Goal: Transaction & Acquisition: Purchase product/service

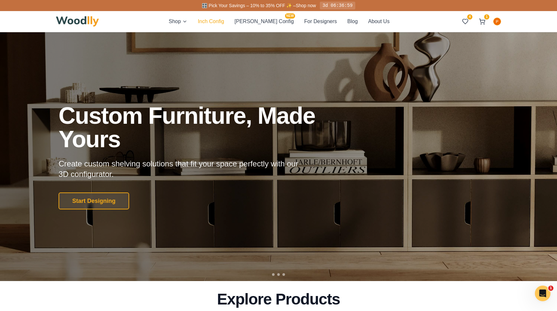
click at [222, 24] on button "Inch Config" at bounding box center [211, 21] width 26 height 8
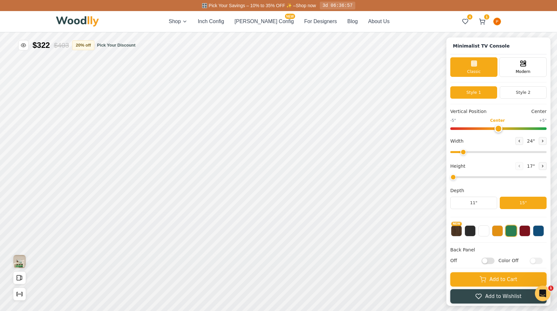
type input "63"
type input "2"
click at [518, 93] on button "Style 2" at bounding box center [523, 92] width 47 height 12
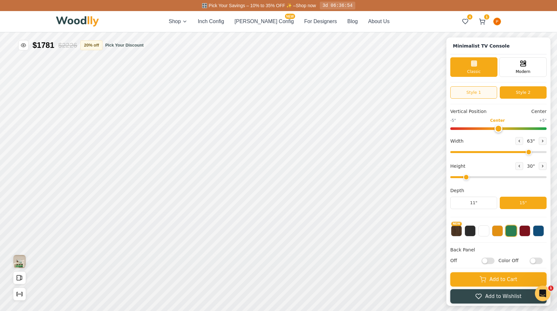
click at [488, 88] on button "Style 1" at bounding box center [474, 92] width 47 height 12
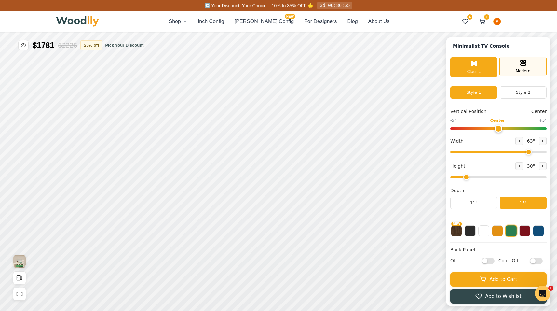
click at [523, 59] on div "Modern" at bounding box center [523, 67] width 47 height 20
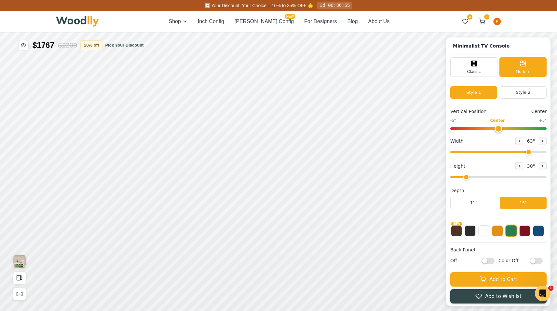
click at [471, 78] on div "Classic Modern" at bounding box center [499, 69] width 96 height 25
click at [479, 78] on div "Classic Modern" at bounding box center [499, 69] width 96 height 25
click at [476, 63] on icon at bounding box center [474, 63] width 8 height 8
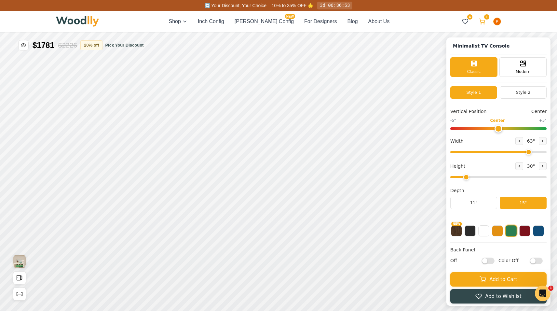
click at [483, 22] on icon at bounding box center [483, 21] width 6 height 4
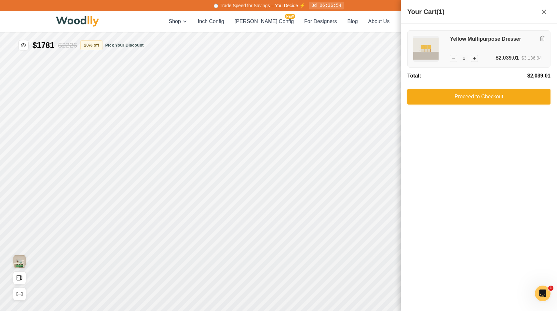
click at [507, 40] on h3 "Yellow Multipurpose Dresser" at bounding box center [496, 39] width 92 height 7
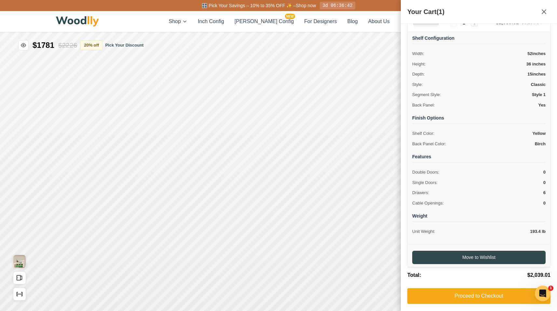
scroll to position [35, 0]
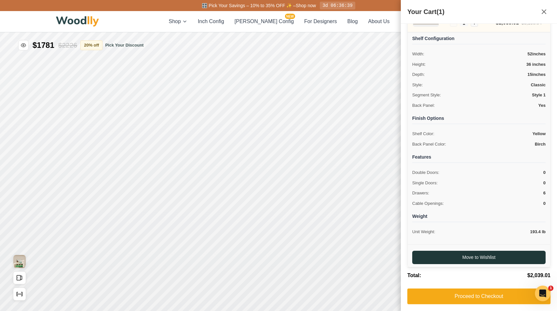
click at [497, 254] on button "Move to Wishlist" at bounding box center [478, 257] width 133 height 13
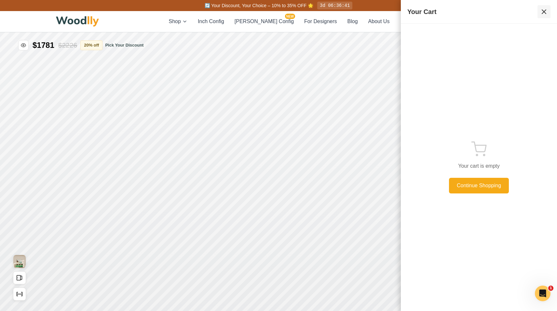
click at [545, 10] on icon at bounding box center [544, 12] width 8 height 8
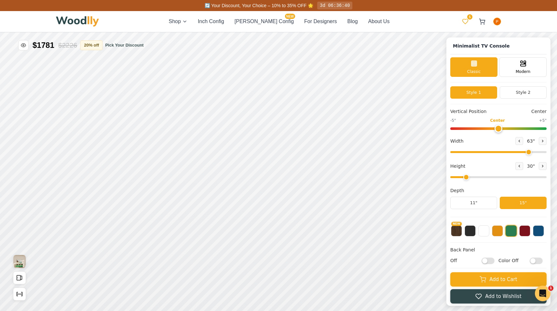
click at [467, 23] on icon at bounding box center [465, 21] width 7 height 7
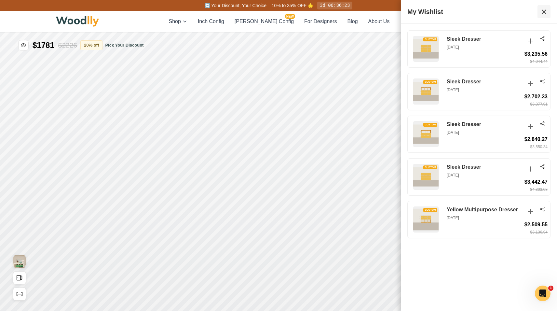
click at [543, 11] on icon at bounding box center [544, 12] width 8 height 8
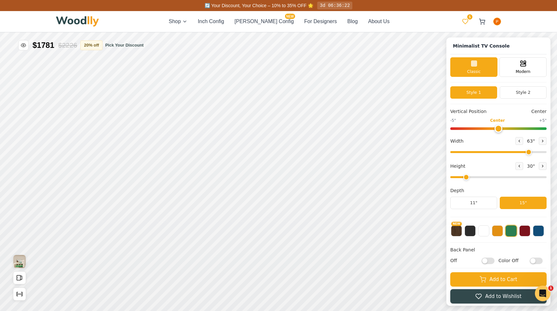
click at [468, 22] on icon at bounding box center [465, 21] width 7 height 7
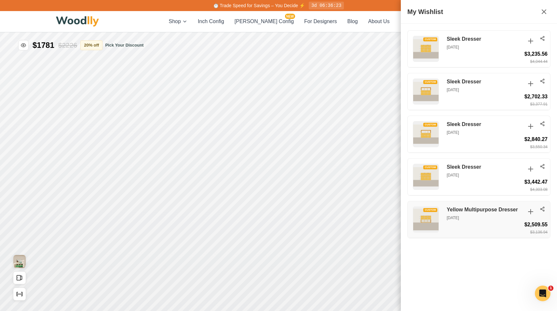
click at [466, 216] on p "[DATE]" at bounding box center [484, 218] width 75 height 6
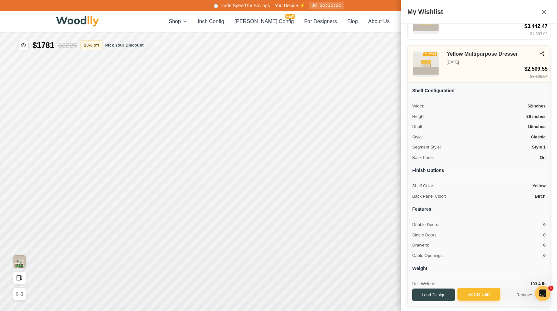
scroll to position [155, 0]
click at [440, 295] on button "Load Design" at bounding box center [433, 295] width 43 height 13
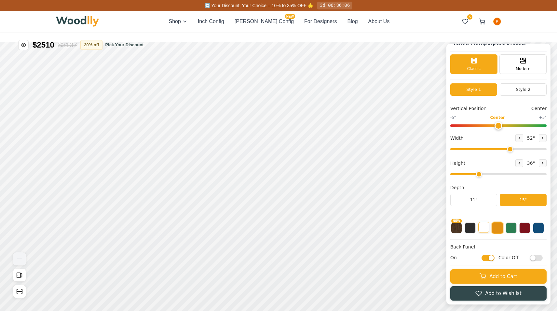
scroll to position [9, 0]
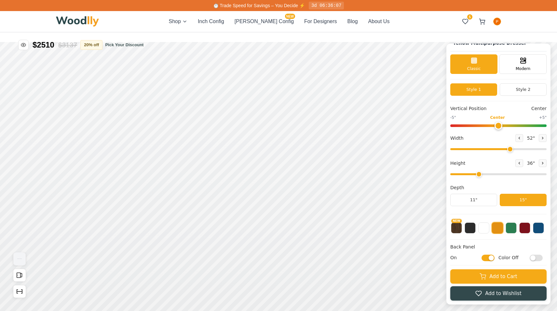
click at [536, 257] on input "Color Off" at bounding box center [536, 258] width 13 height 7
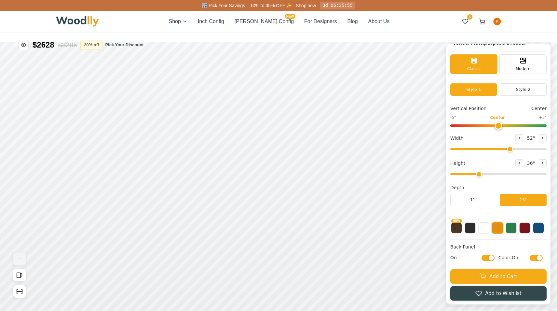
click at [535, 256] on input "Color On" at bounding box center [536, 258] width 13 height 7
checkbox input "false"
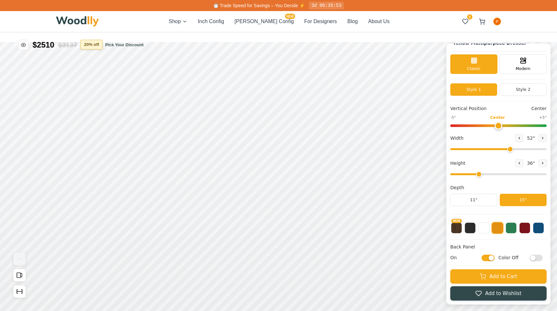
click at [97, 47] on button "20 % off" at bounding box center [91, 45] width 22 height 10
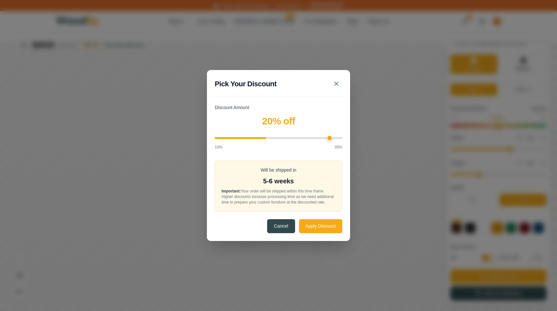
type input "35"
drag, startPoint x: 266, startPoint y: 138, endPoint x: 386, endPoint y: 151, distance: 120.8
click at [386, 151] on div "Pick Your Discount Discount Amount 35 % off 10% 35% Will be shipped in 8-9 week…" at bounding box center [278, 155] width 557 height 311
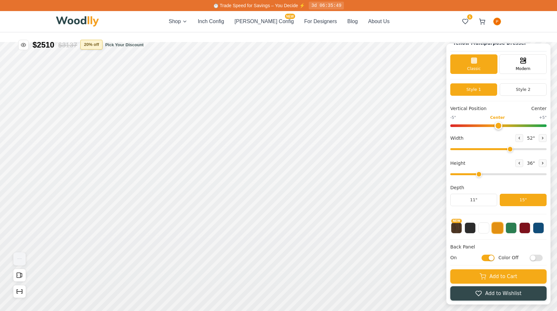
click at [92, 46] on button "20 % off" at bounding box center [91, 45] width 22 height 10
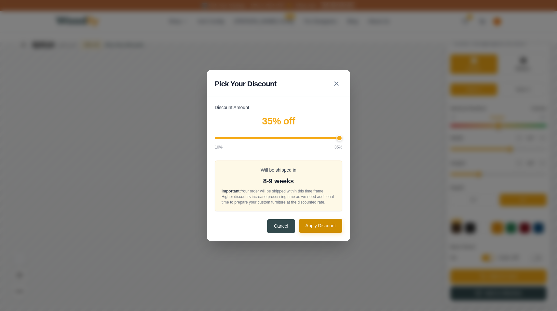
click at [324, 232] on button "Apply Discount" at bounding box center [320, 226] width 43 height 14
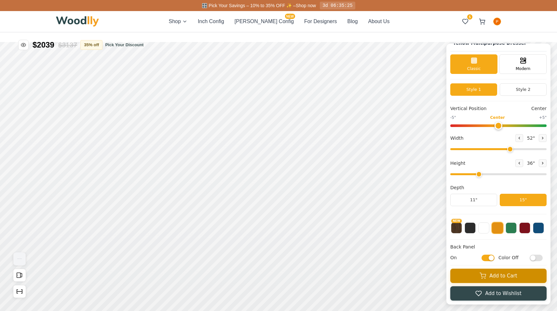
click at [499, 277] on button "Add to Cart" at bounding box center [499, 276] width 96 height 14
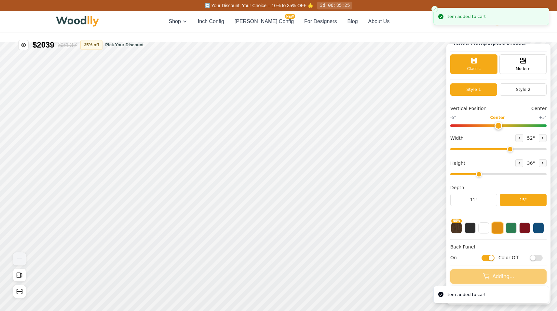
click at [471, 19] on div "Item added to cart" at bounding box center [466, 16] width 39 height 7
click at [433, 8] on button "Close toast" at bounding box center [435, 9] width 7 height 7
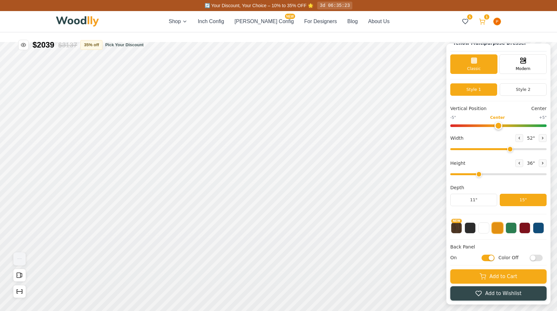
click at [483, 23] on icon at bounding box center [482, 21] width 7 height 7
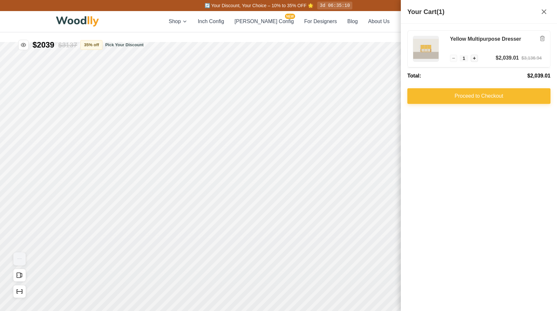
click at [489, 93] on button "Proceed to Checkout" at bounding box center [479, 96] width 143 height 16
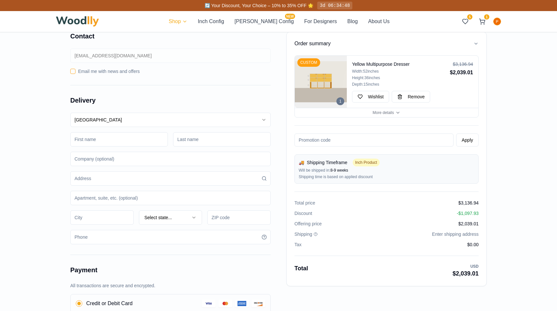
click at [198, 23] on html "🔄 Your Discount, Your Choice – 10% to 35% OFF 🌟 3d 06:34:48 Shop Inch Config Ce…" at bounding box center [278, 244] width 557 height 488
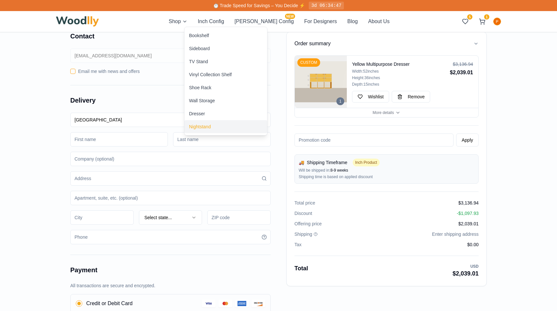
click at [210, 123] on div "Nightstand" at bounding box center [200, 126] width 22 height 7
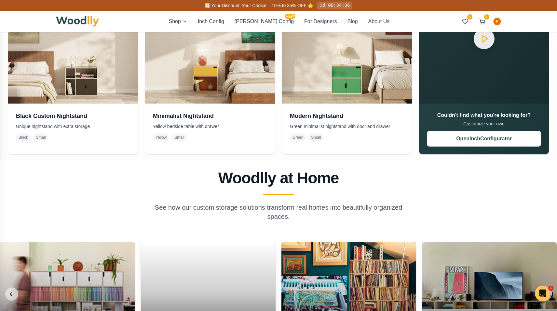
scroll to position [184, 0]
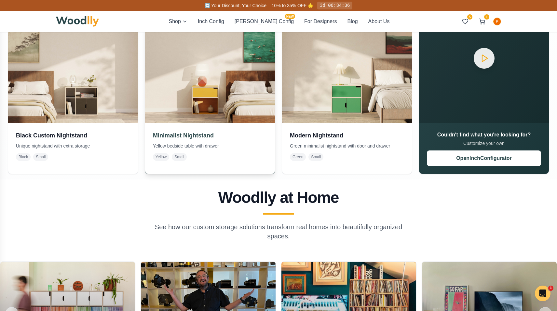
click at [206, 140] on div "Minimalist Nightstand Yellow bedside table with drawer Yellow Small" at bounding box center [210, 146] width 130 height 46
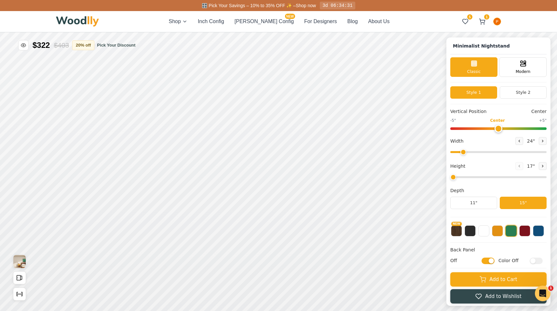
type input "25"
type input "2"
checkbox input "true"
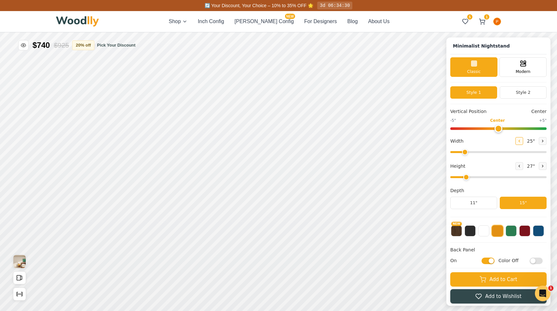
click at [518, 141] on icon at bounding box center [520, 141] width 4 height 4
drag, startPoint x: 464, startPoint y: 151, endPoint x: 416, endPoint y: 147, distance: 47.4
type input "18"
click at [416, 32] on div "Minimalist Nightstand Classic Modern Style 1 Style 2 Vertical Position Center -…" at bounding box center [278, 32] width 557 height 0
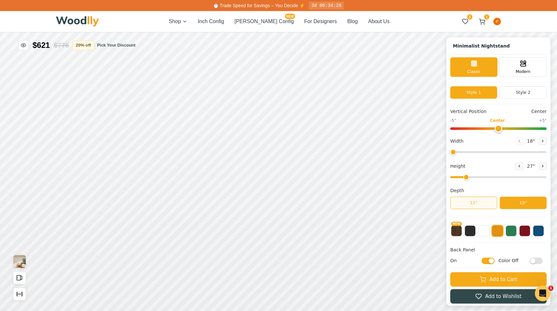
click at [483, 202] on button "11"" at bounding box center [474, 203] width 47 height 12
click at [509, 200] on button "15"" at bounding box center [523, 203] width 47 height 12
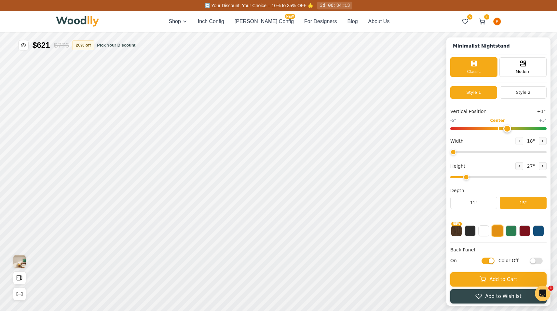
drag, startPoint x: 496, startPoint y: 127, endPoint x: 503, endPoint y: 140, distance: 14.6
type input "1"
click at [503, 140] on div "Vertical Position +1" -5" Center +5" Width 18 " Height 27 " Depth 11" 15"" at bounding box center [499, 162] width 96 height 109
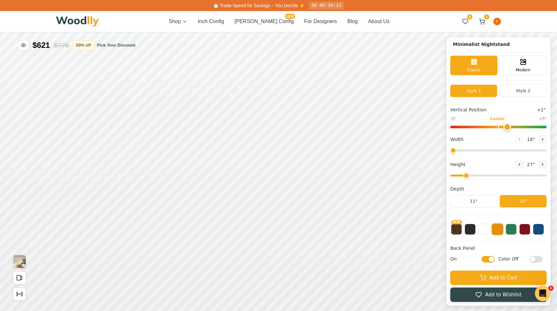
scroll to position [2, 0]
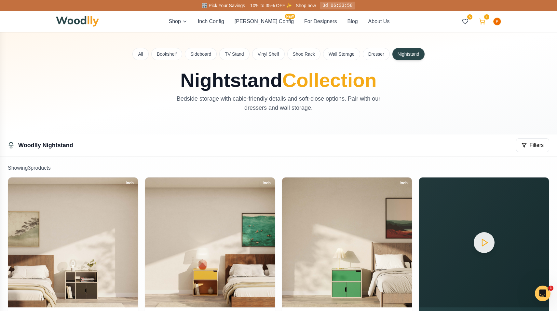
click at [481, 20] on icon at bounding box center [483, 21] width 6 height 4
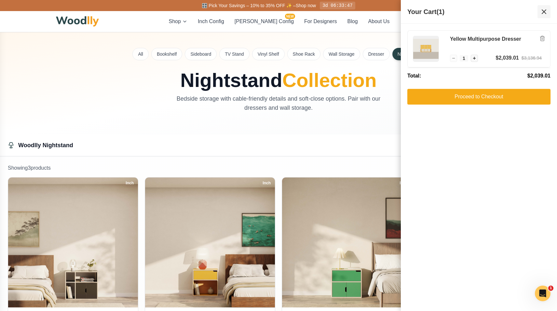
click at [546, 8] on icon at bounding box center [544, 12] width 8 height 8
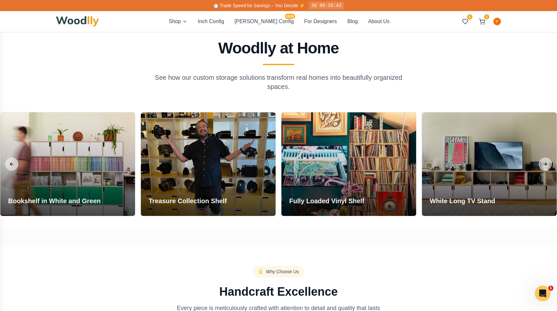
scroll to position [333, 0]
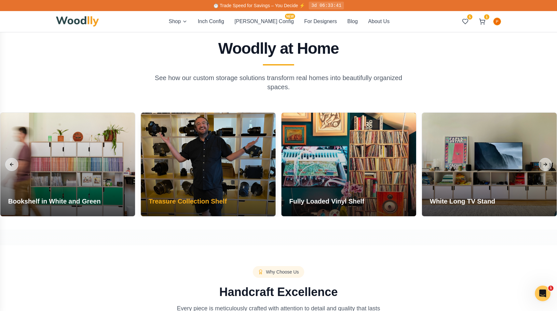
click at [229, 145] on div at bounding box center [208, 165] width 135 height 104
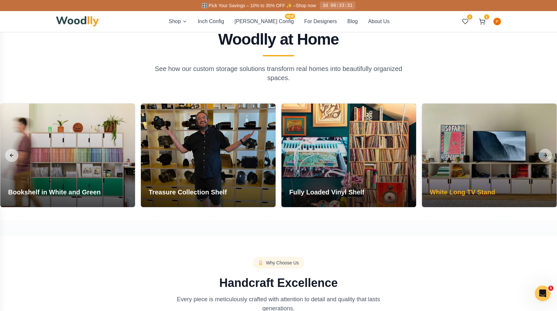
scroll to position [342, 0]
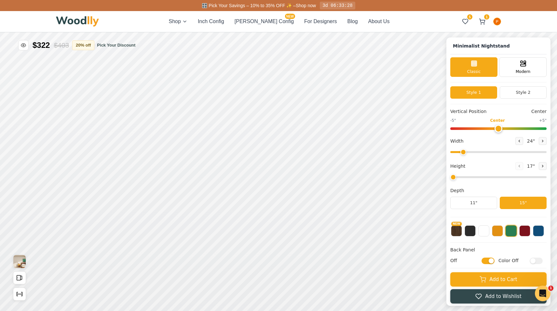
type input "25"
type input "2"
checkbox input "true"
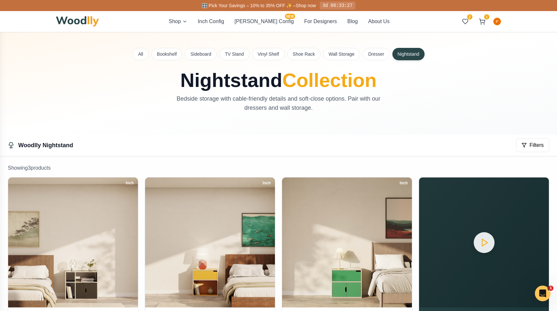
click at [542, 159] on div "Showing 3 product s Inch Black Custom Nightstand Unique nightstand with extra s…" at bounding box center [278, 261] width 557 height 205
click at [550, 156] on div "Woodlly Nightstand Filters" at bounding box center [278, 145] width 557 height 22
